Goal: Task Accomplishment & Management: Use online tool/utility

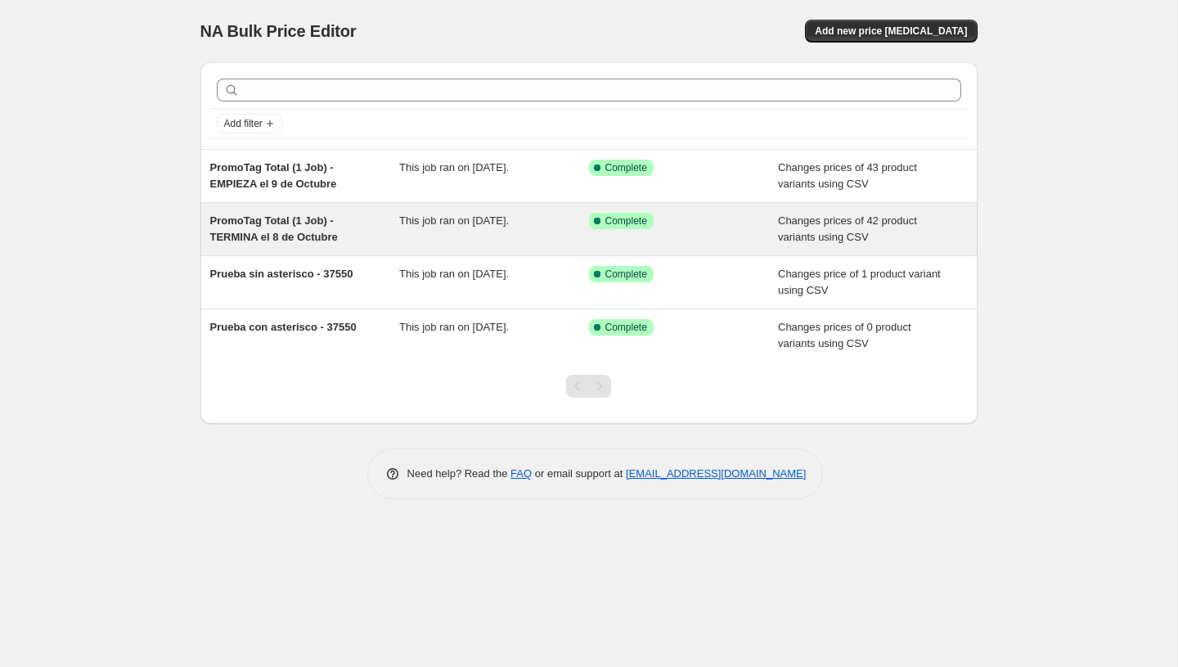
click at [775, 216] on div "Success Complete Complete" at bounding box center [684, 229] width 190 height 33
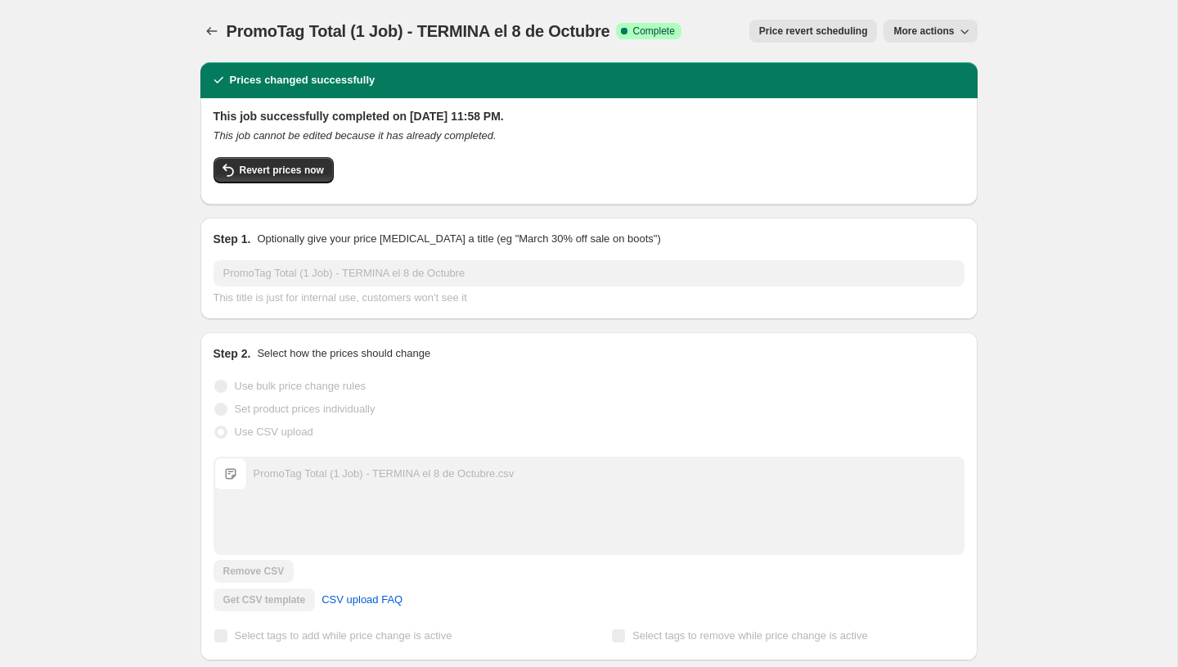
click at [930, 30] on span "More actions" at bounding box center [924, 31] width 61 height 13
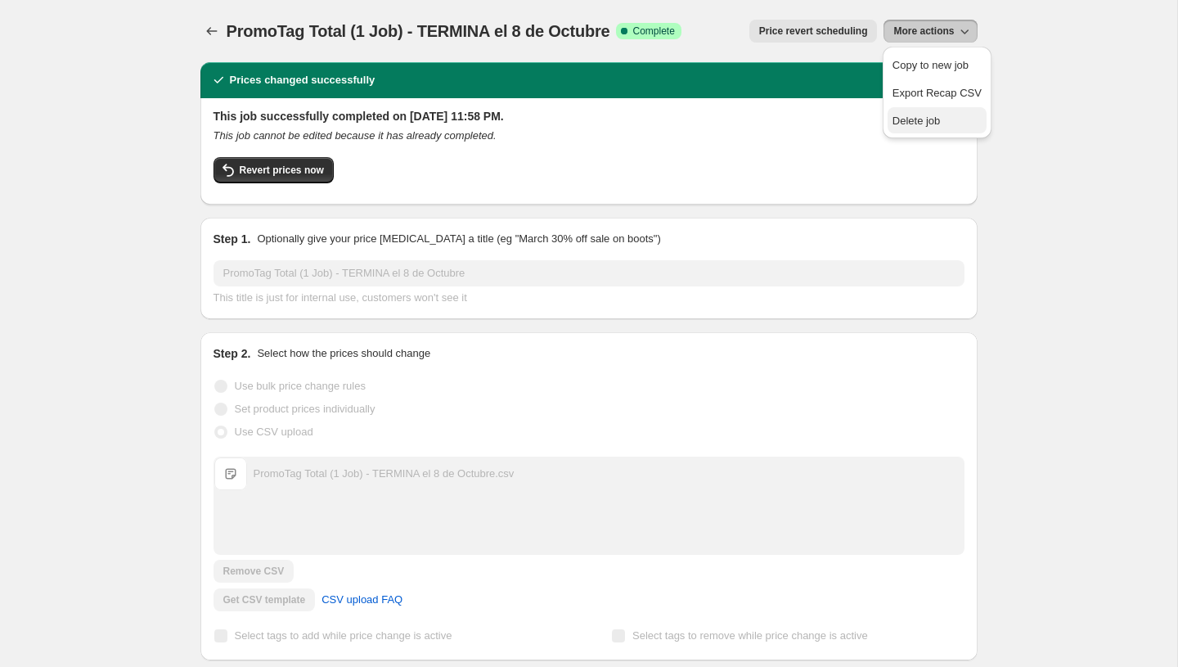
click at [917, 126] on span "Delete job" at bounding box center [917, 121] width 48 height 12
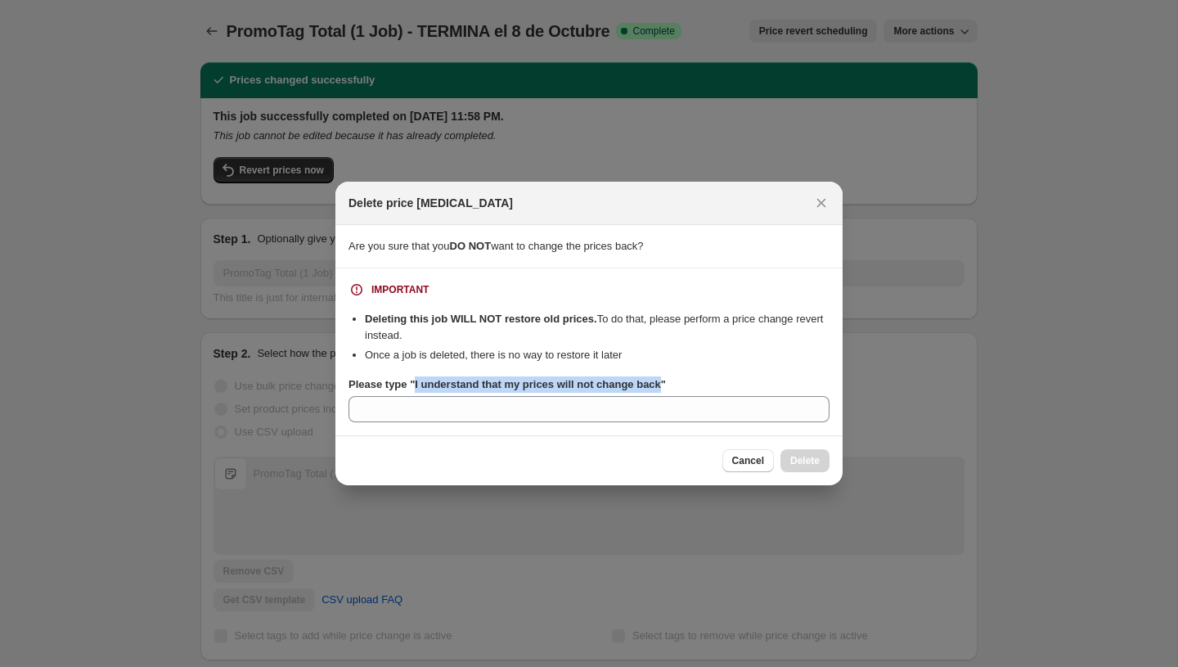
drag, startPoint x: 674, startPoint y: 383, endPoint x: 417, endPoint y: 390, distance: 257.0
click at [417, 390] on b "Please type "I understand that my prices will not change back"" at bounding box center [508, 384] width 318 height 12
copy b "I understand that my prices will not change back"
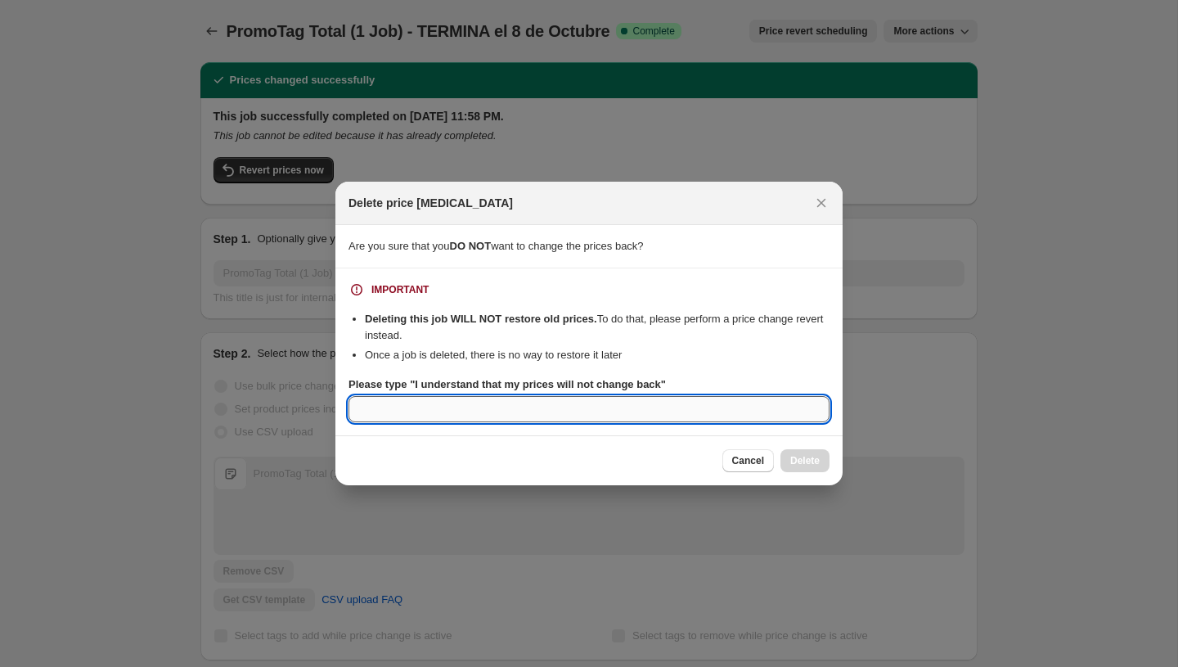
click at [413, 408] on input "Please type "I understand that my prices will not change back"" at bounding box center [589, 409] width 481 height 26
paste input "I understand that my prices will not change back"
type input "I understand that my prices will not change back"
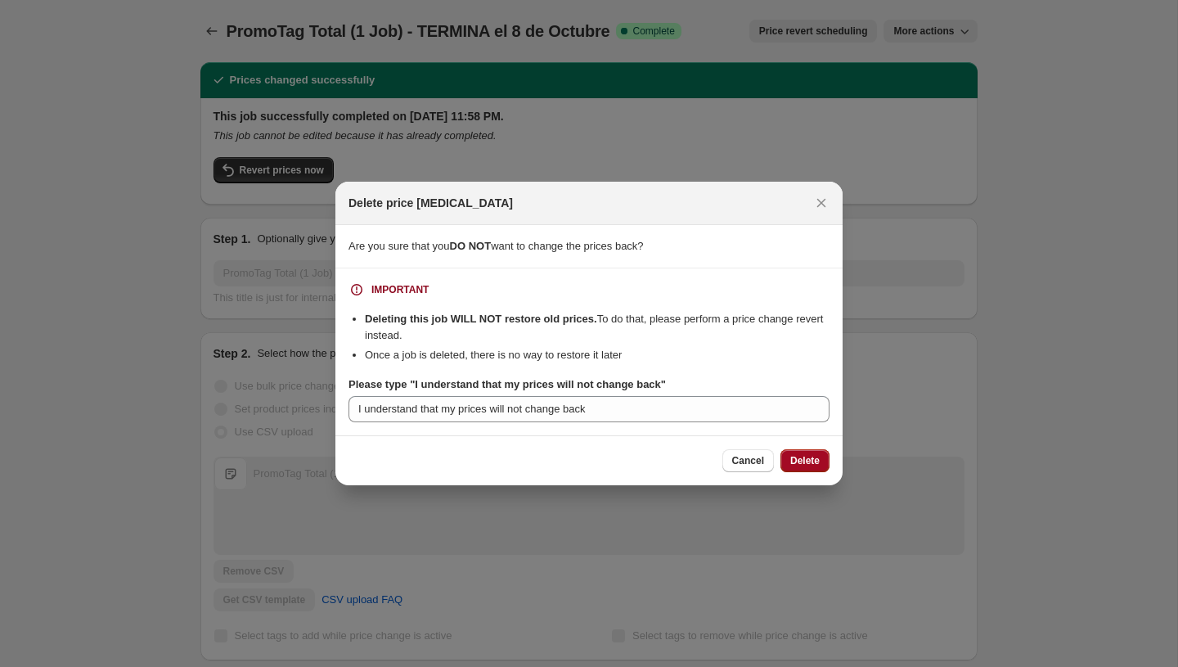
click at [824, 467] on button "Delete" at bounding box center [805, 460] width 49 height 23
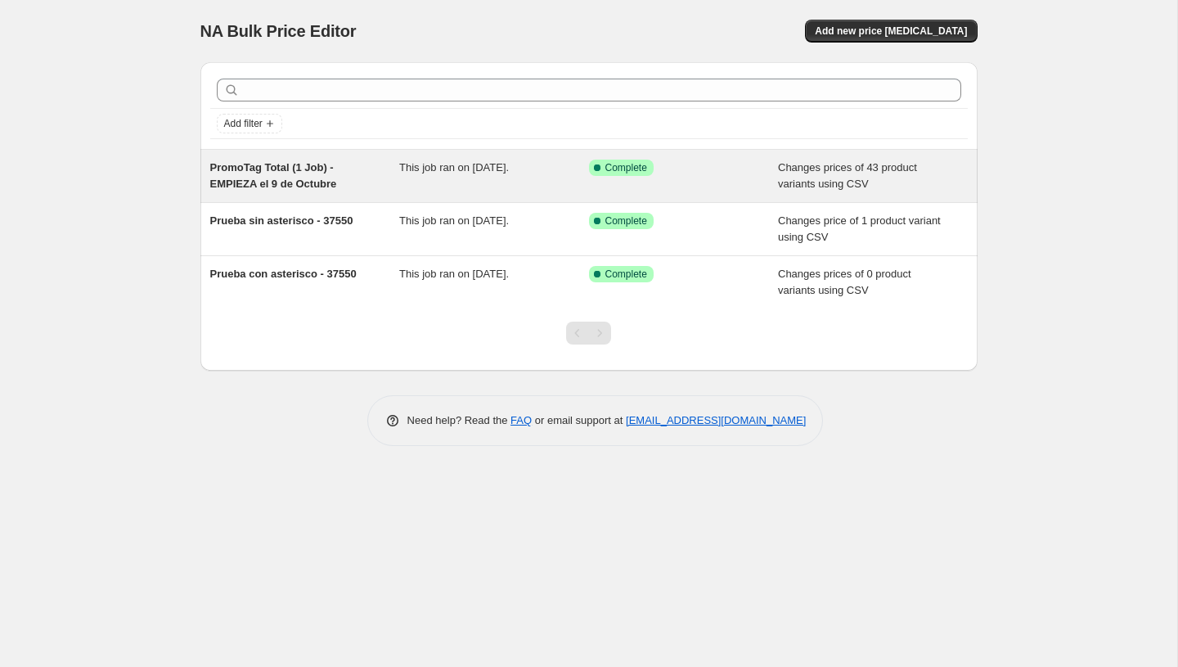
click at [264, 175] on div "PromoTag Total (1 Job) - EMPIEZA el 9 de Octubre" at bounding box center [305, 176] width 190 height 33
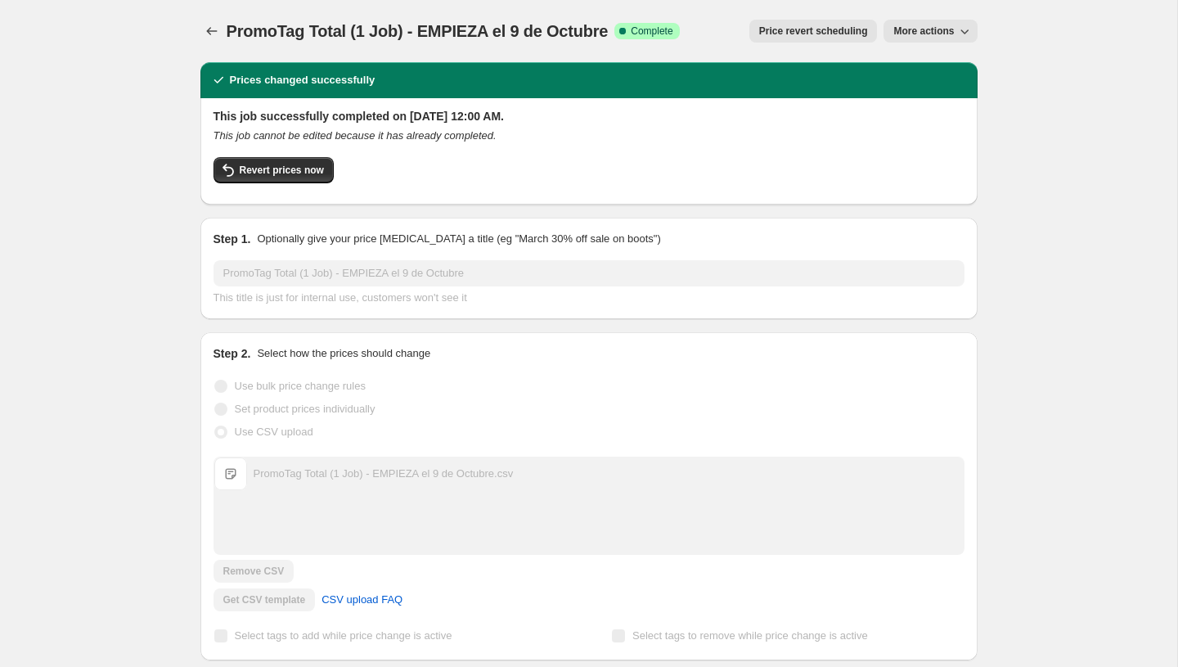
click at [941, 32] on span "More actions" at bounding box center [924, 31] width 61 height 13
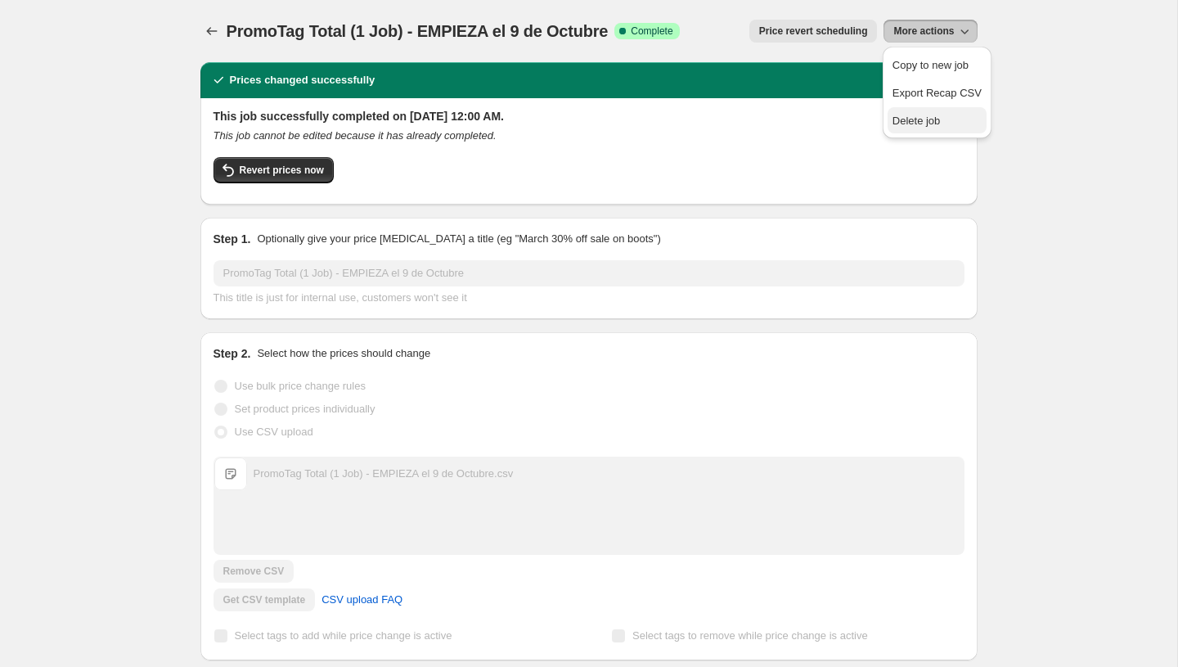
click at [907, 121] on span "Delete job" at bounding box center [917, 121] width 48 height 12
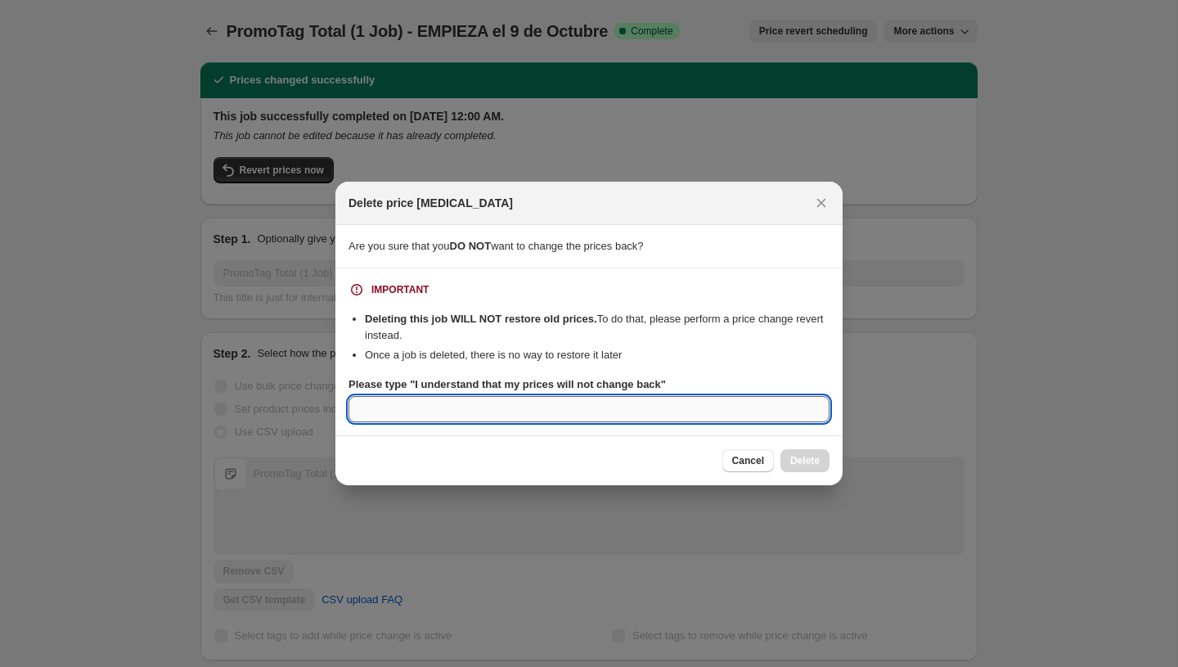
click at [636, 401] on input "Please type "I understand that my prices will not change back"" at bounding box center [589, 409] width 481 height 26
paste input "I understand that my prices will not change back"
type input "I understand that my prices will not change back"
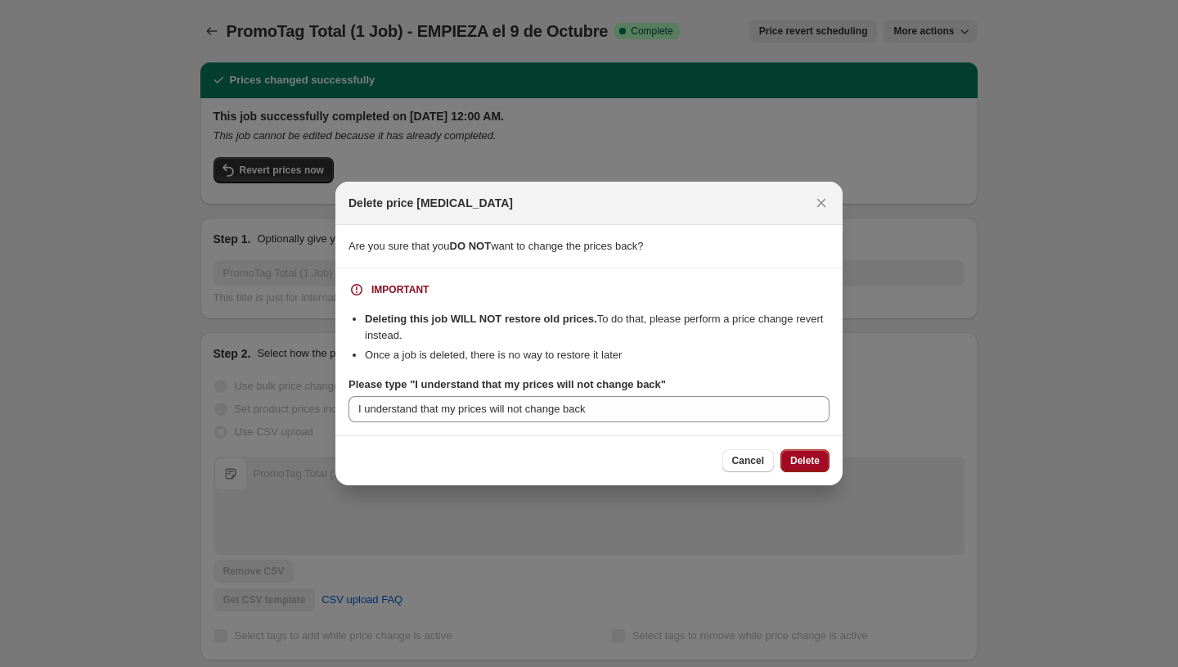
click at [823, 466] on button "Delete" at bounding box center [805, 460] width 49 height 23
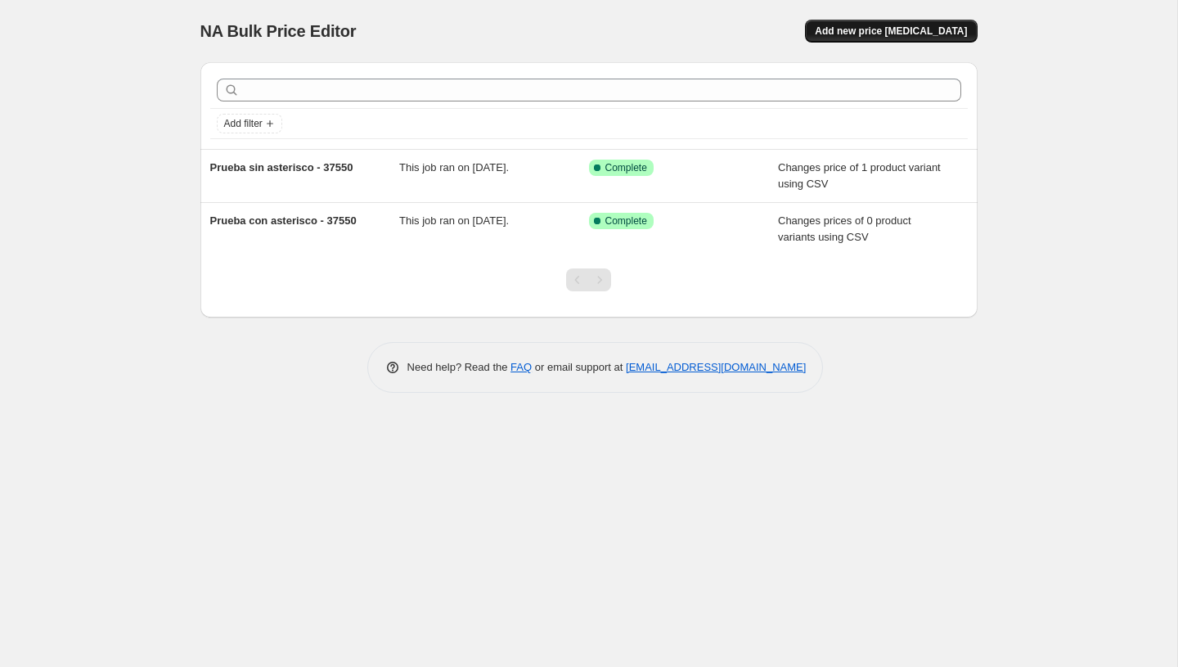
click at [907, 34] on span "Add new price change job" at bounding box center [891, 31] width 152 height 13
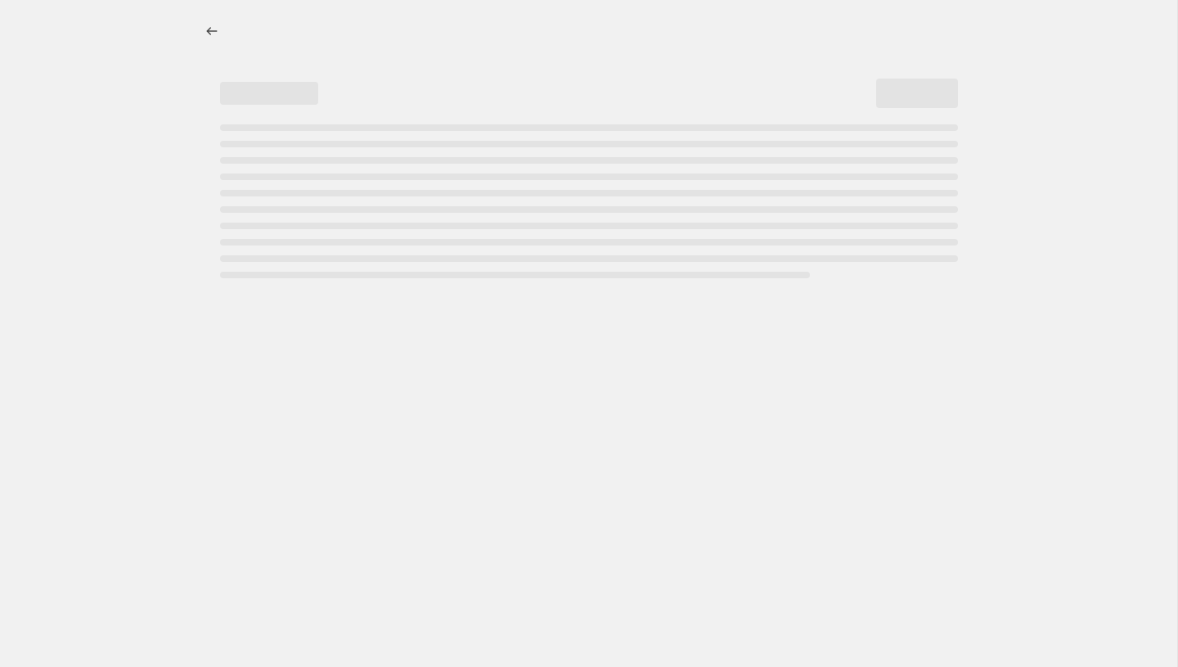
select select "percentage"
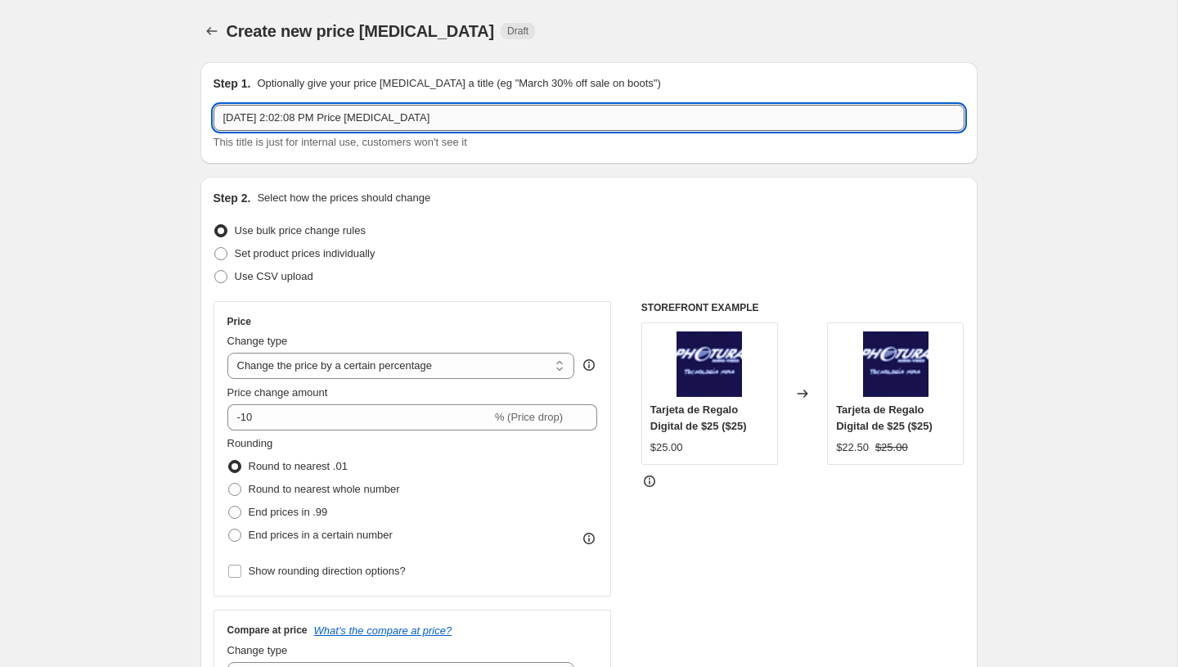
click at [359, 119] on input "Oct 12, 2025, 2:02:08 PM Price change job" at bounding box center [589, 118] width 751 height 26
paste input "PromoTag Total (7 Jobs) - TERMINA el 12 de Octubre"
type input "PromoTag Total (7 Jobs) - TERMINA el 12 de Octubre"
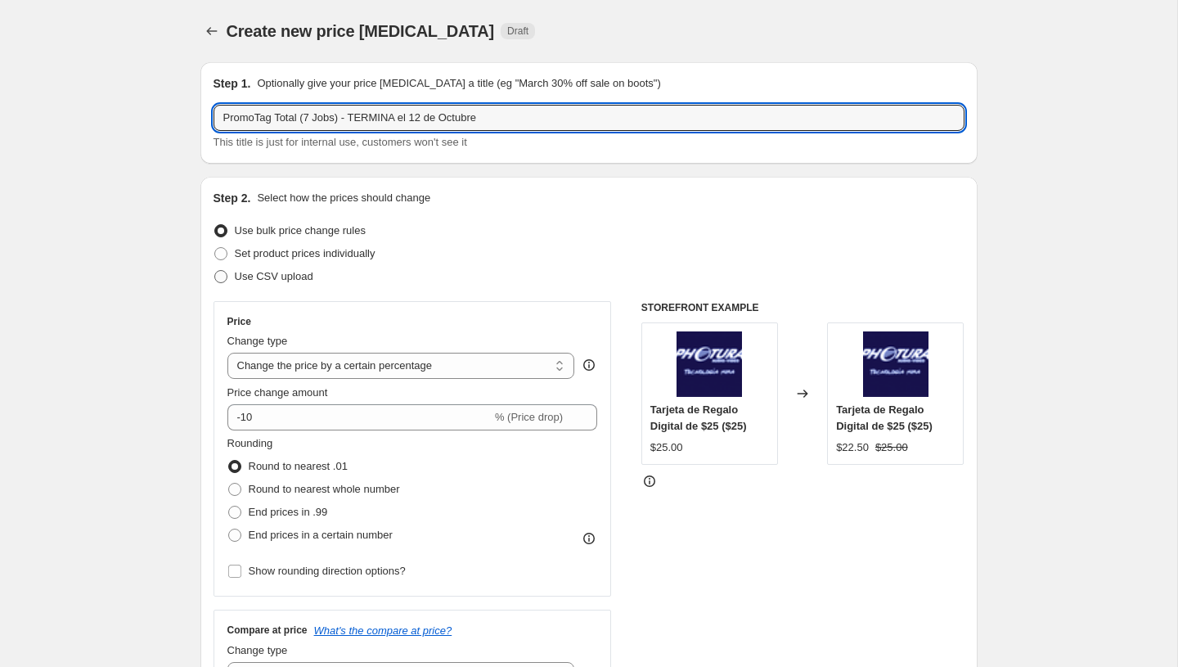
click at [279, 273] on span "Use CSV upload" at bounding box center [274, 276] width 79 height 12
click at [215, 271] on input "Use CSV upload" at bounding box center [214, 270] width 1 height 1
radio input "true"
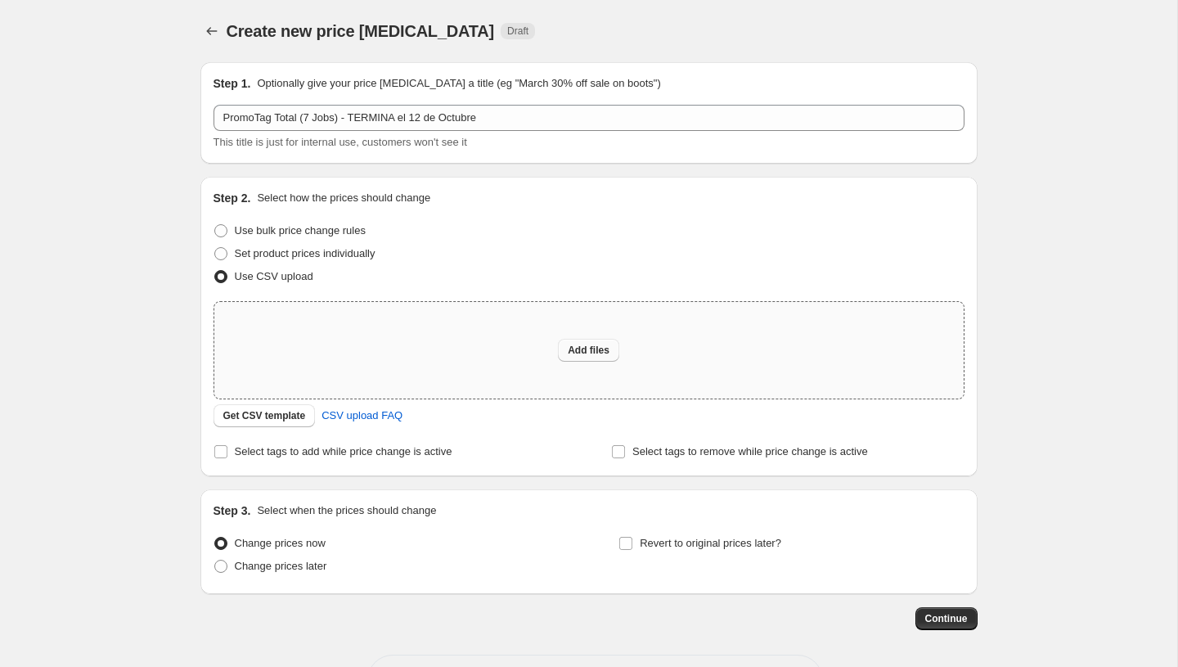
click at [589, 349] on span "Add files" at bounding box center [589, 350] width 42 height 13
type input "C:\fakepath\PromoTag Total (7 Jobs) - TERMINA el 12 de Octubre.csv"
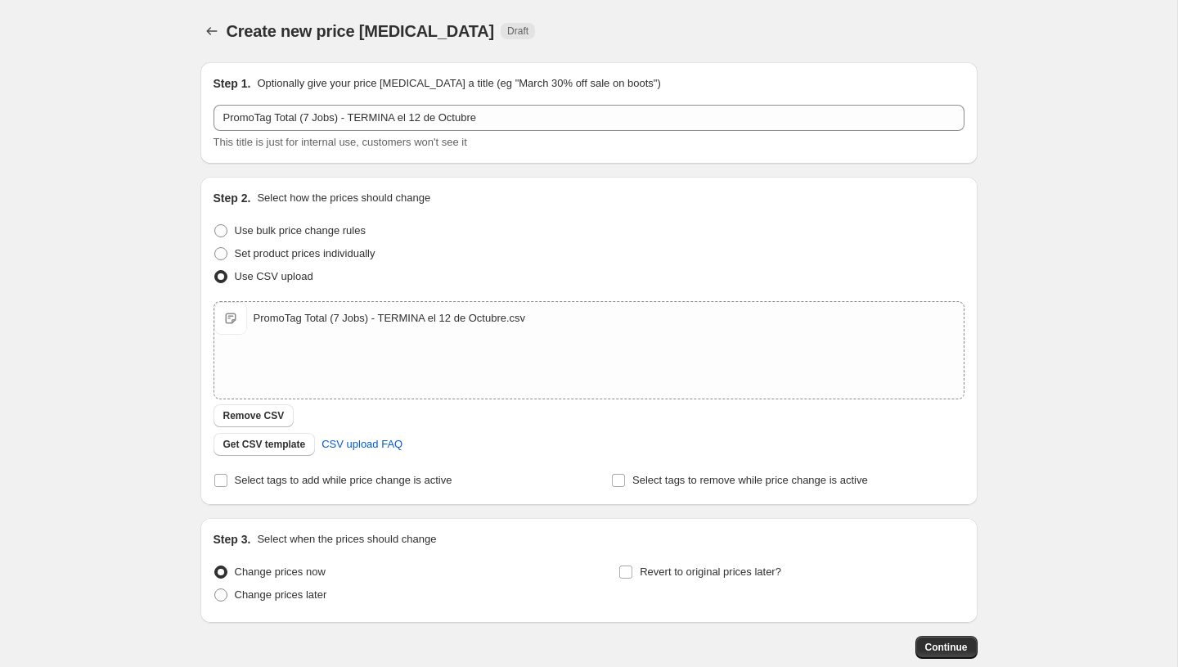
scroll to position [92, 0]
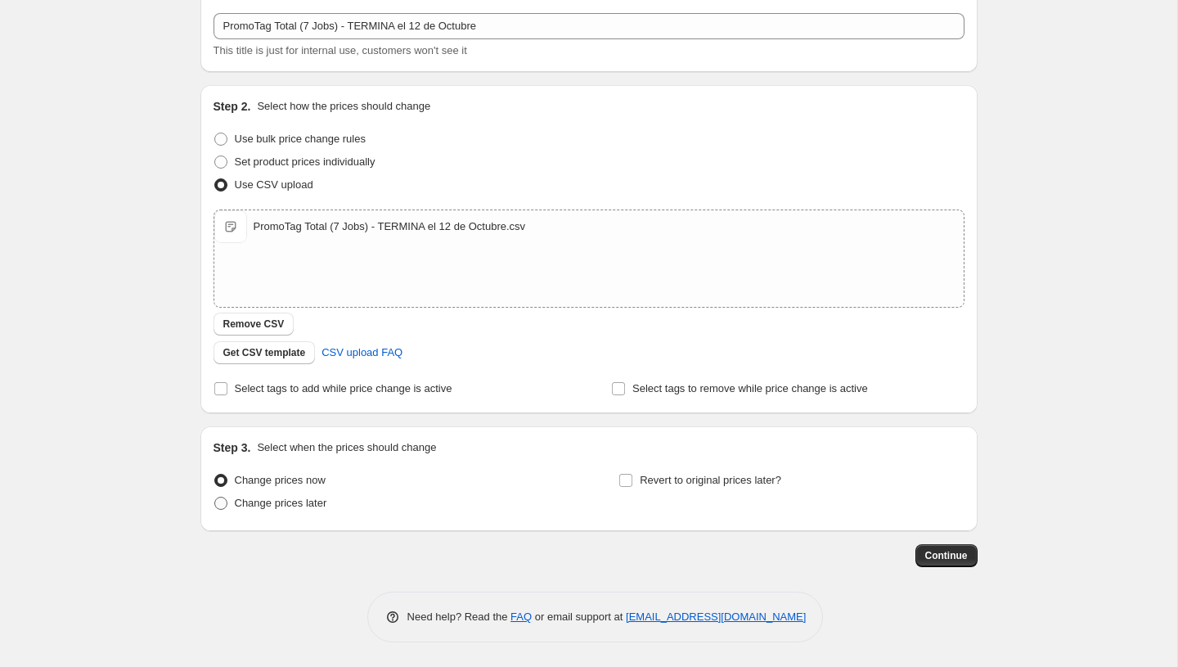
click at [285, 500] on span "Change prices later" at bounding box center [281, 503] width 92 height 12
click at [215, 498] on input "Change prices later" at bounding box center [214, 497] width 1 height 1
radio input "true"
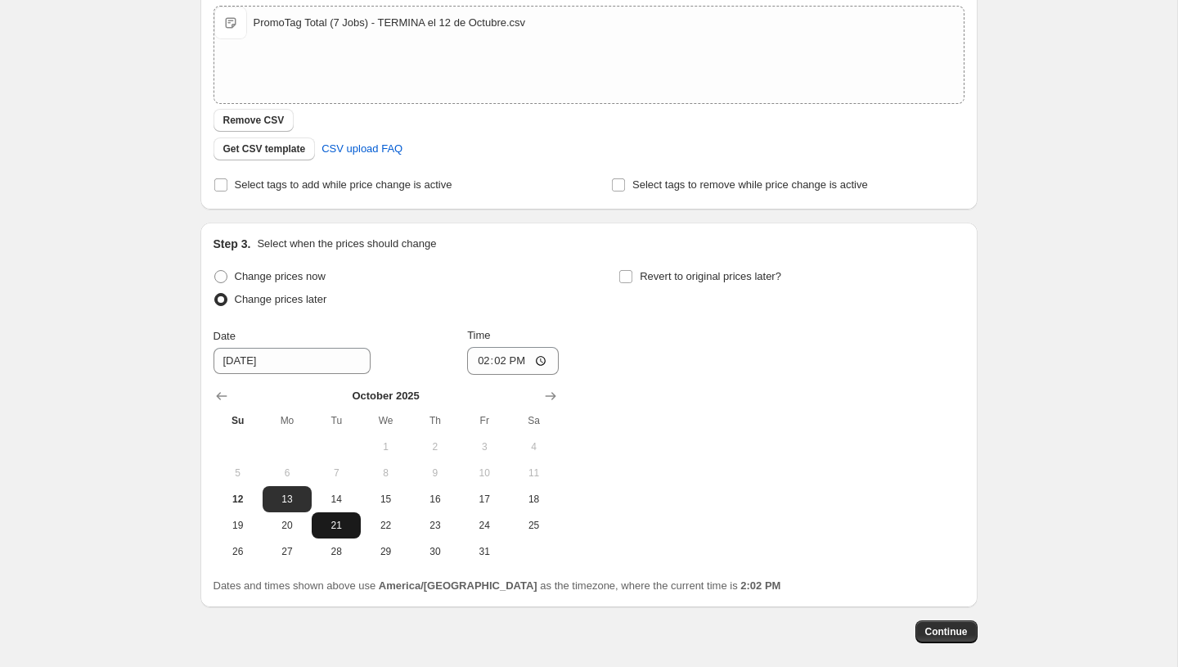
scroll to position [324, 0]
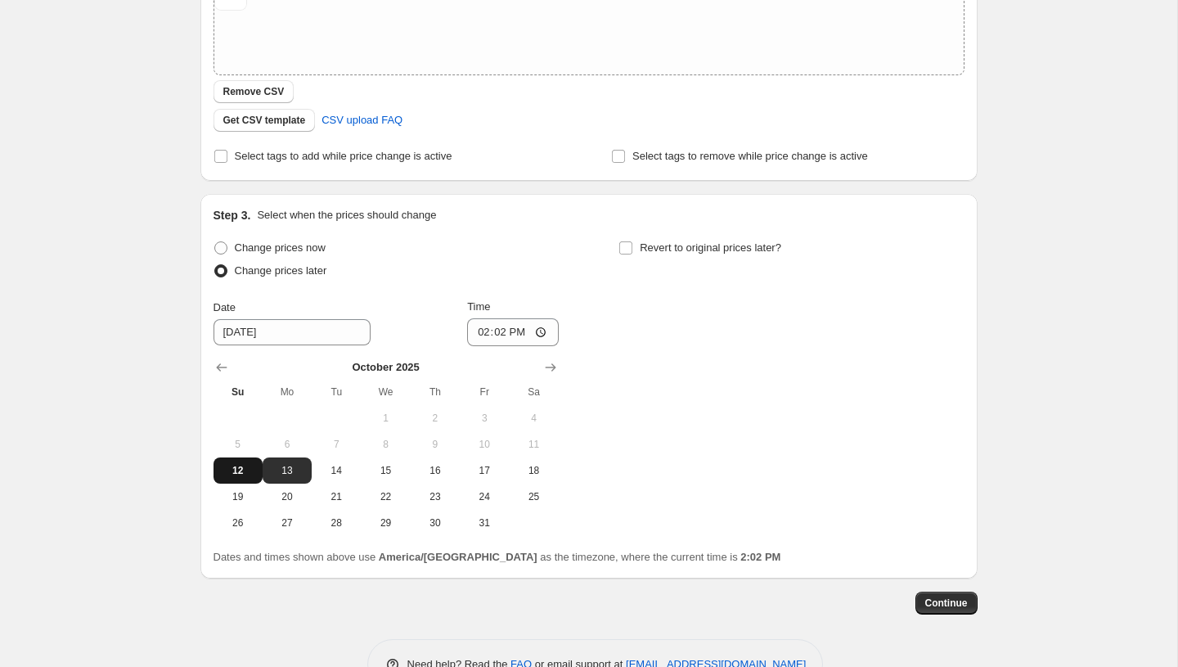
click at [248, 476] on span "12" at bounding box center [238, 470] width 36 height 13
type input "10/12/2025"
click at [481, 334] on input "14:02" at bounding box center [513, 332] width 92 height 28
type input "23:58"
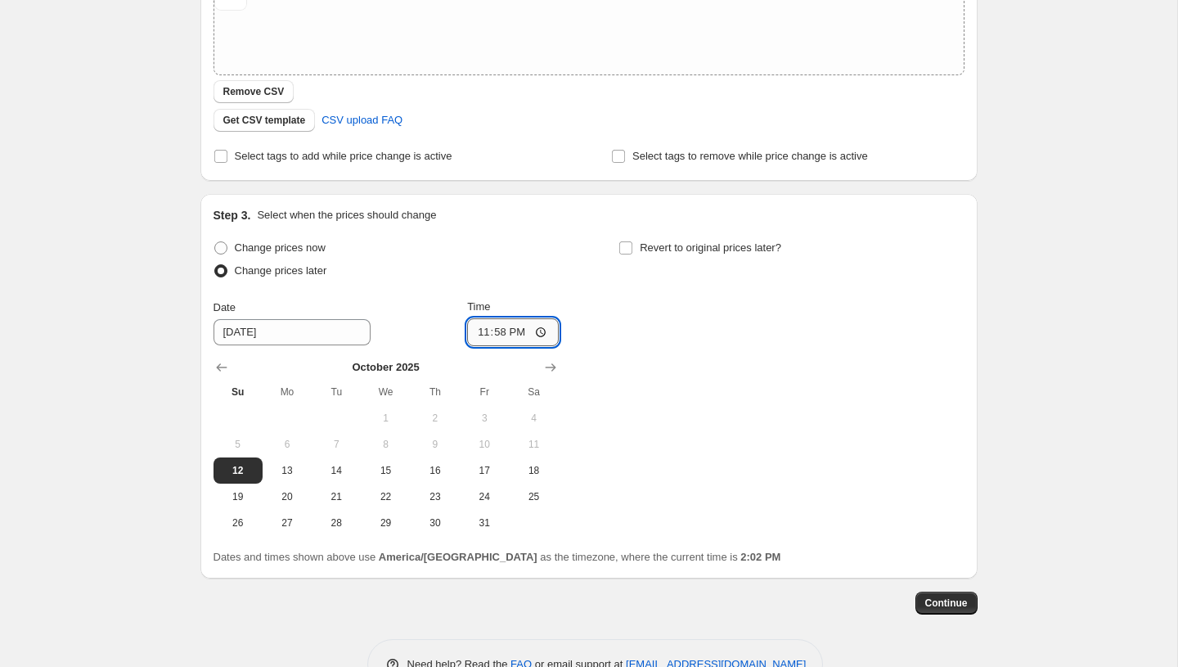
click at [490, 336] on input "23:58" at bounding box center [513, 332] width 92 height 28
click at [943, 605] on span "Continue" at bounding box center [947, 603] width 43 height 13
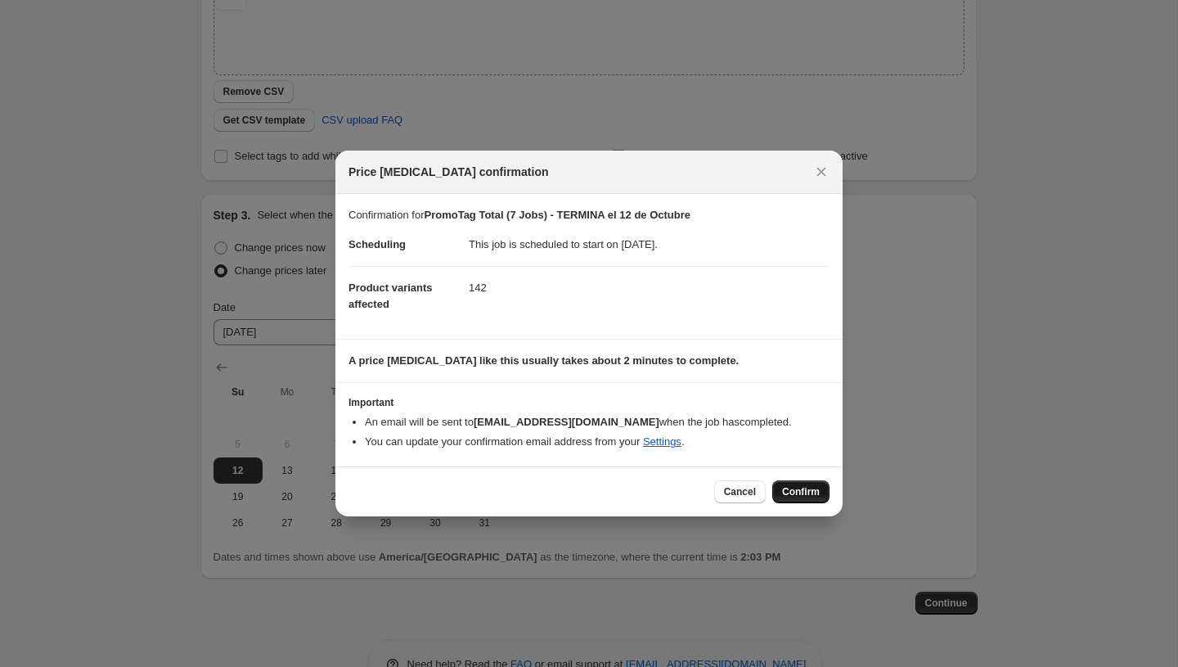
click at [802, 493] on span "Confirm" at bounding box center [801, 491] width 38 height 13
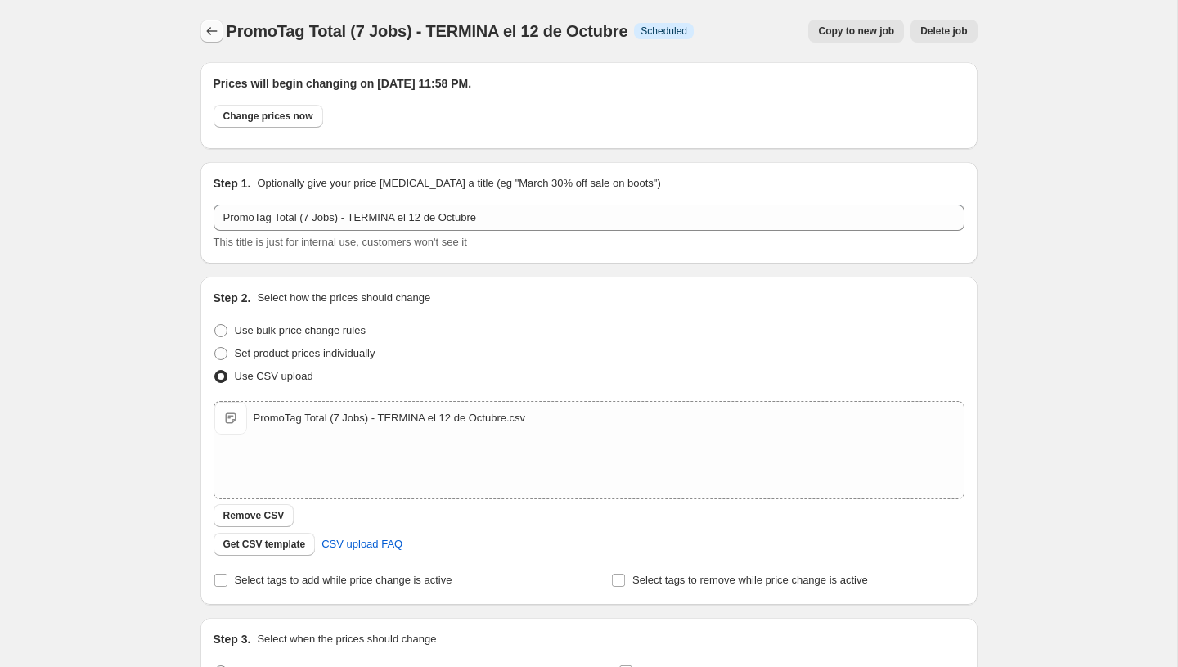
click at [220, 30] on button "Price change jobs" at bounding box center [211, 31] width 23 height 23
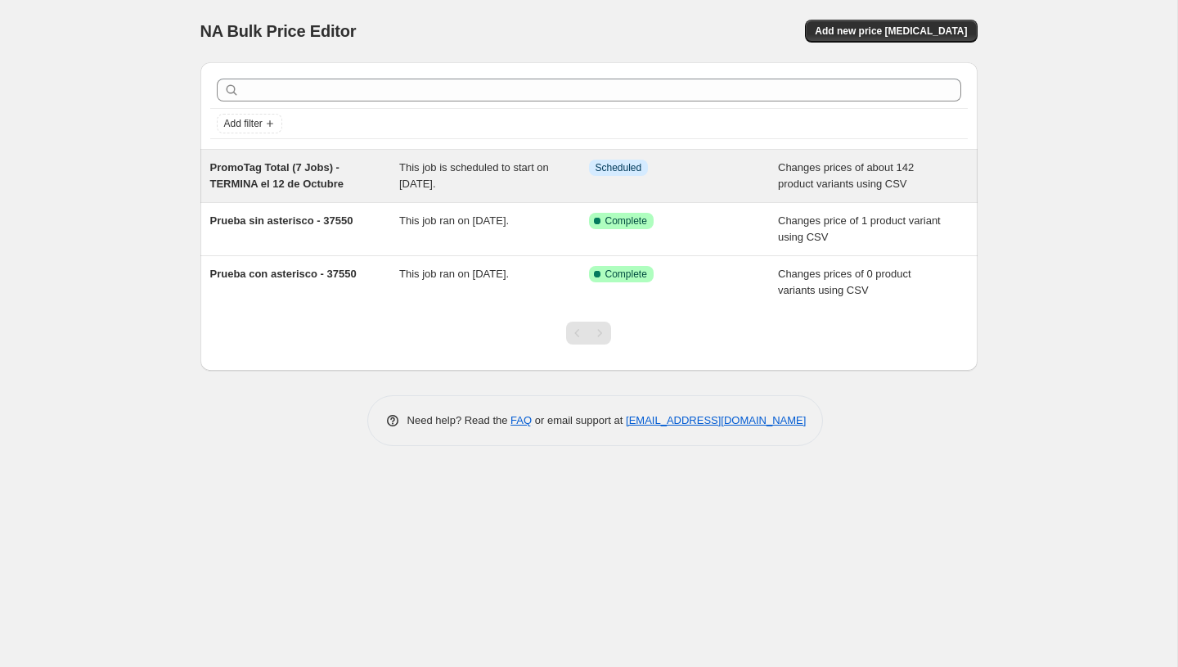
click at [309, 171] on span "PromoTag Total (7 Jobs) - TERMINA el 12 de Octubre" at bounding box center [277, 175] width 134 height 29
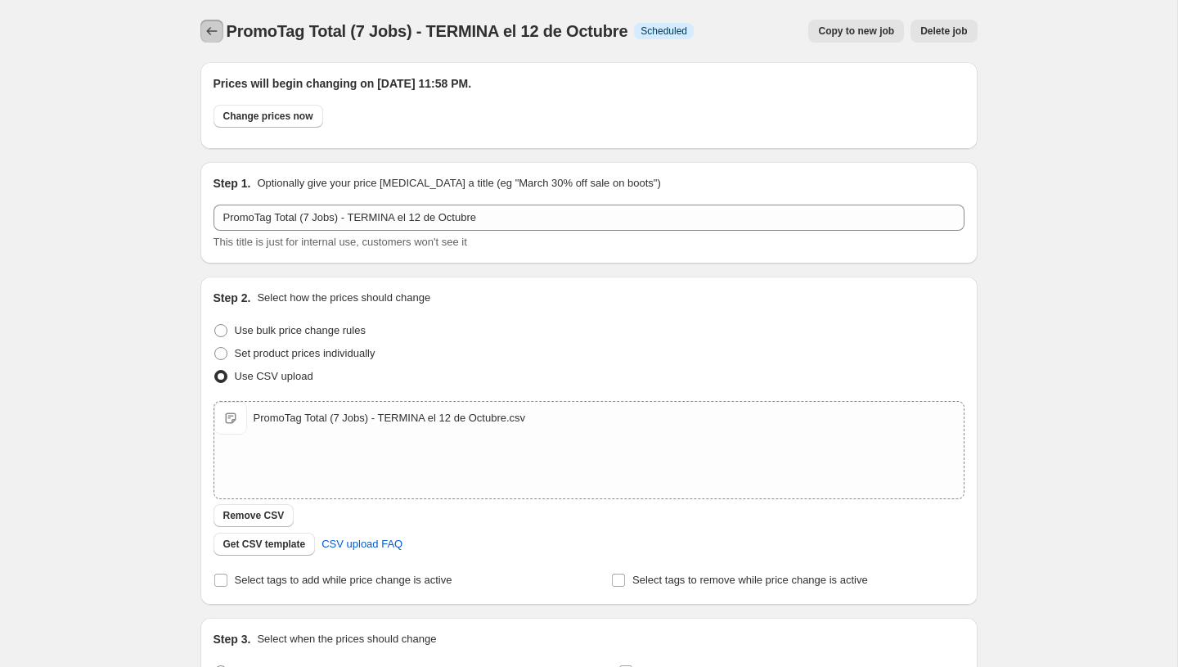
click at [200, 31] on button "Price change jobs" at bounding box center [211, 31] width 23 height 23
